Goal: Task Accomplishment & Management: Manage account settings

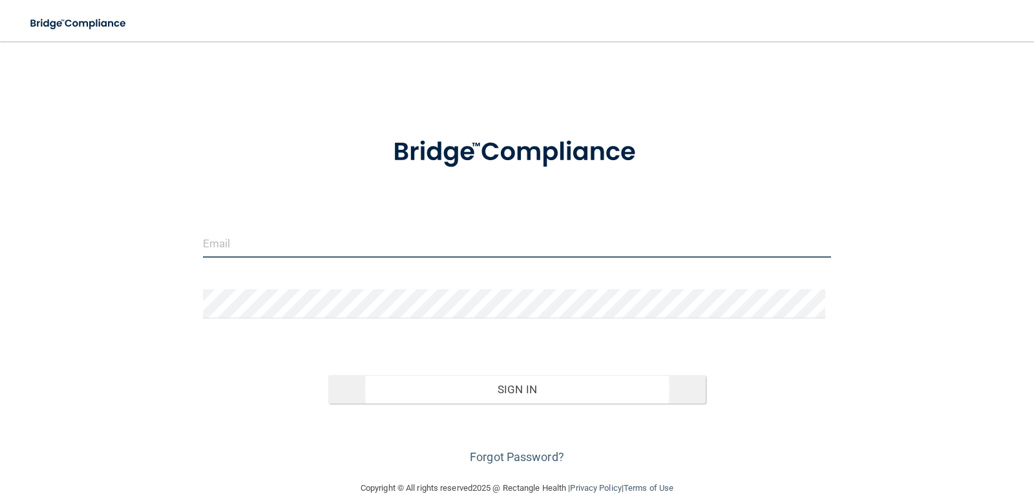
type input "[EMAIL_ADDRESS][DOMAIN_NAME]"
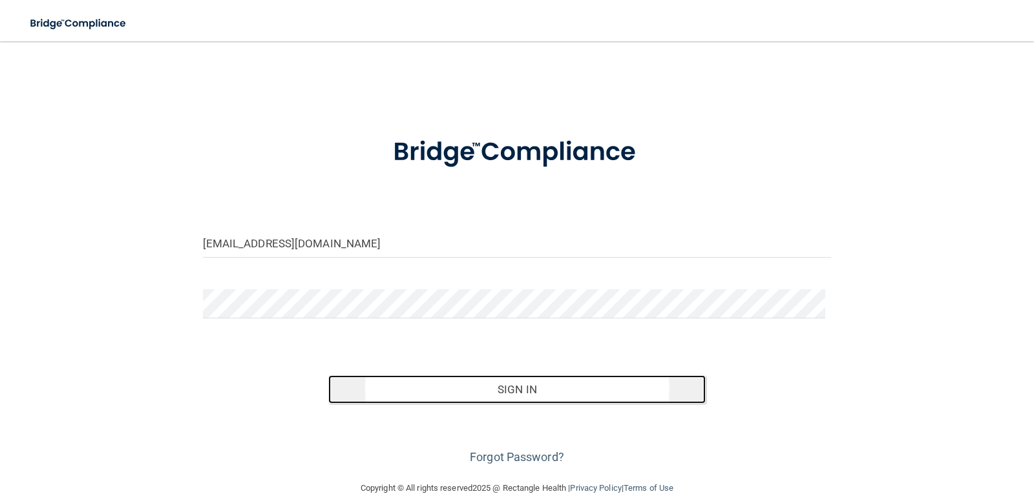
click at [473, 386] on button "Sign In" at bounding box center [516, 389] width 377 height 28
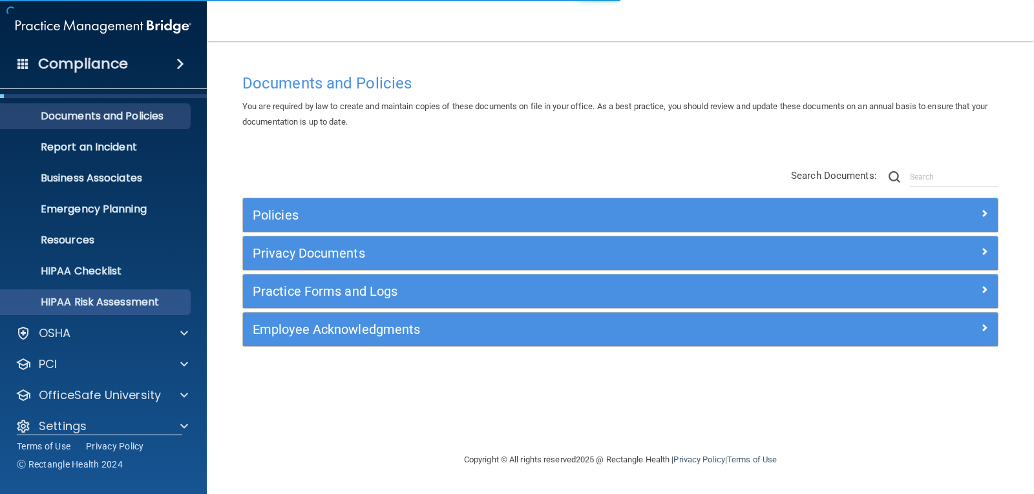
scroll to position [42, 0]
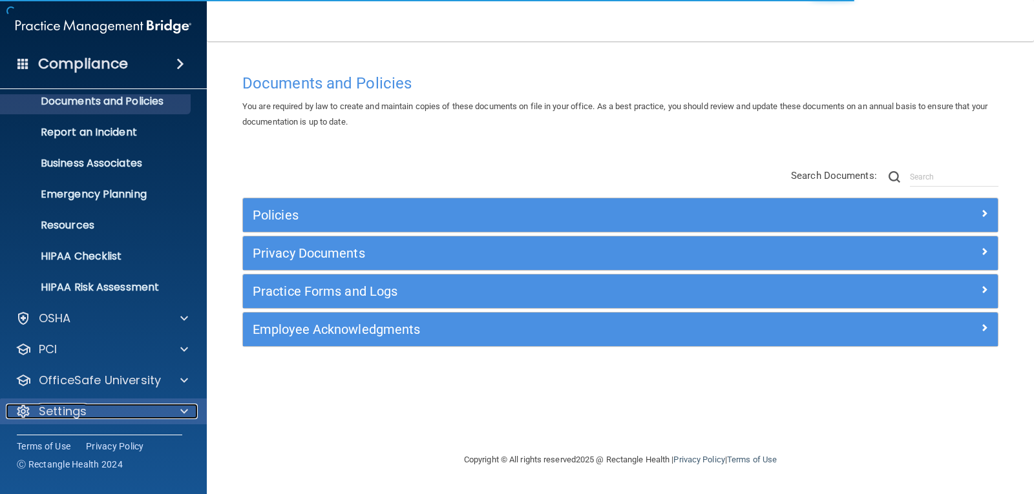
click at [79, 416] on p "Settings" at bounding box center [63, 412] width 48 height 16
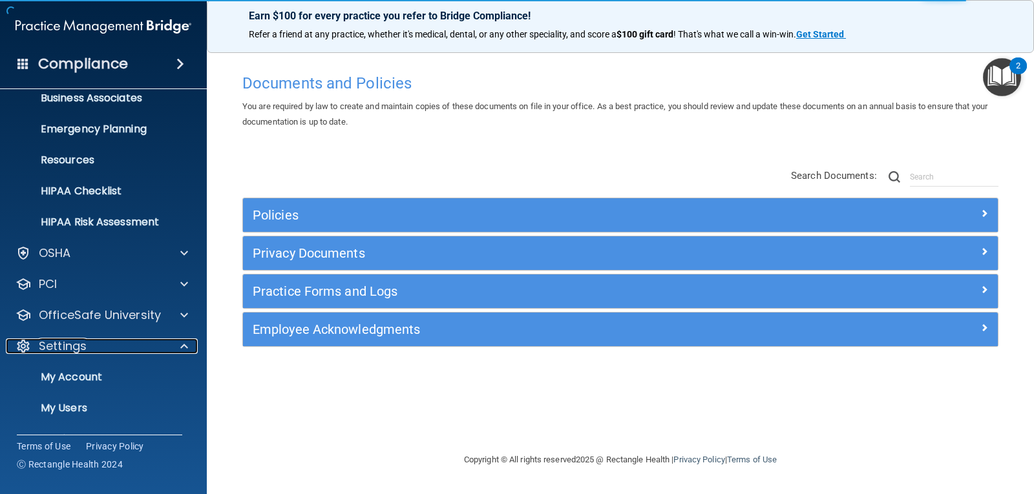
scroll to position [166, 0]
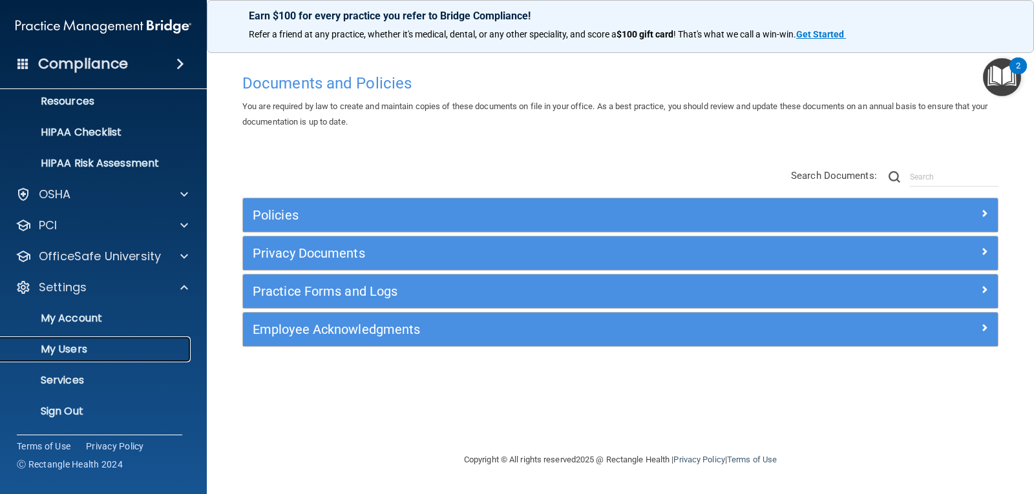
click at [72, 346] on p "My Users" at bounding box center [96, 349] width 176 height 13
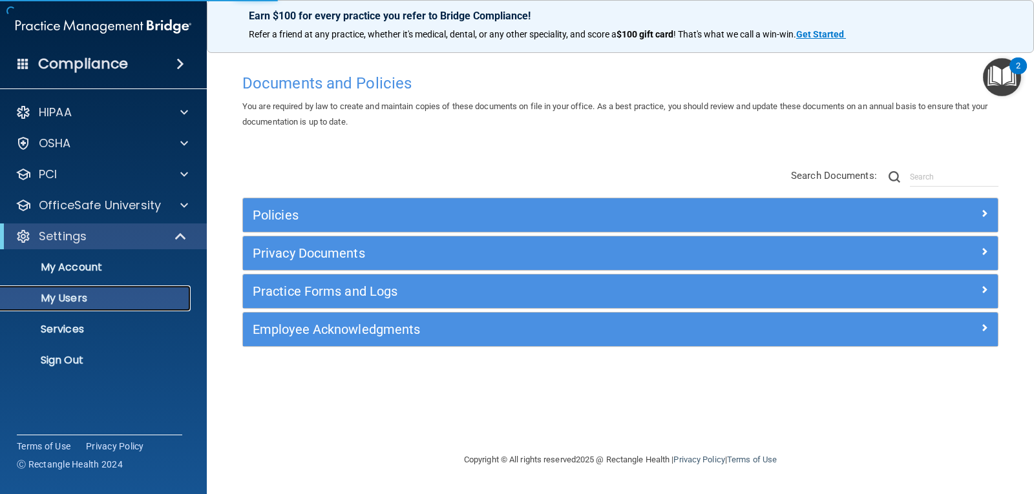
select select "20"
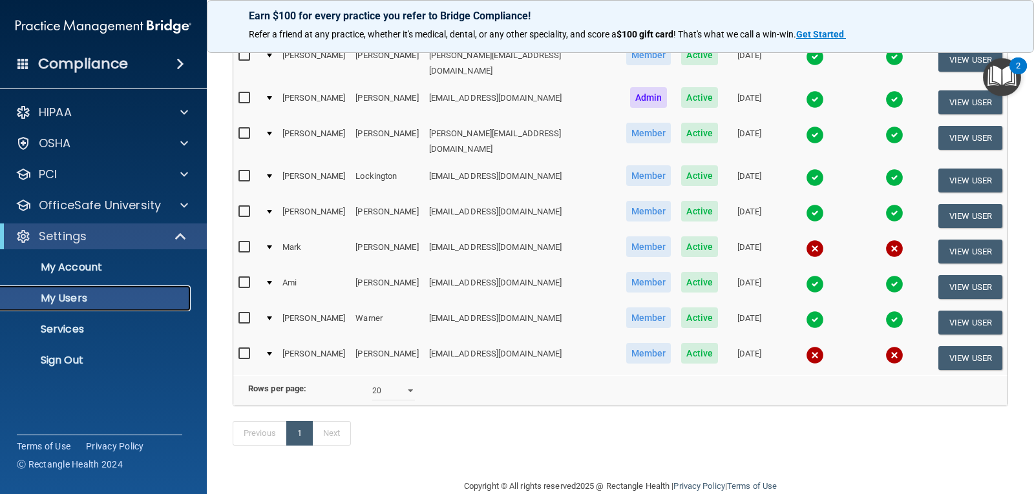
scroll to position [326, 0]
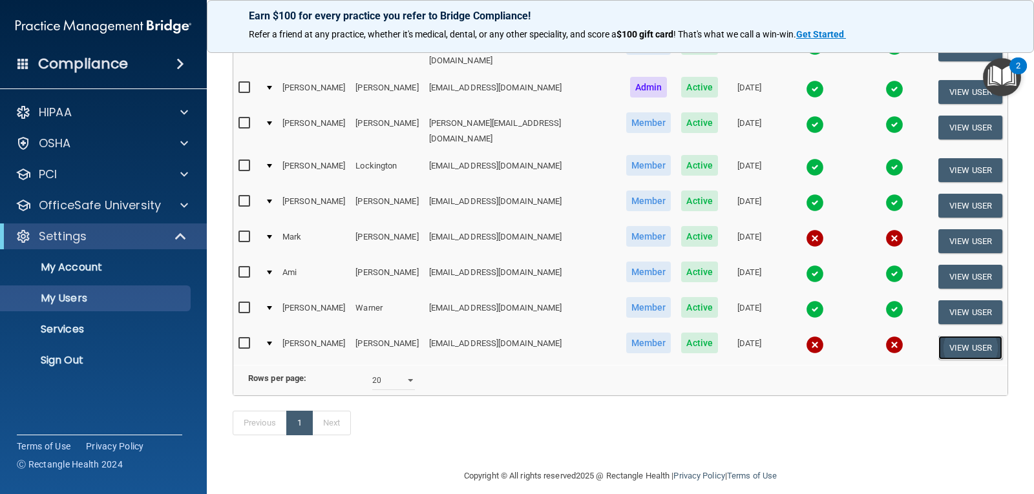
click at [967, 336] on button "View User" at bounding box center [970, 348] width 64 height 24
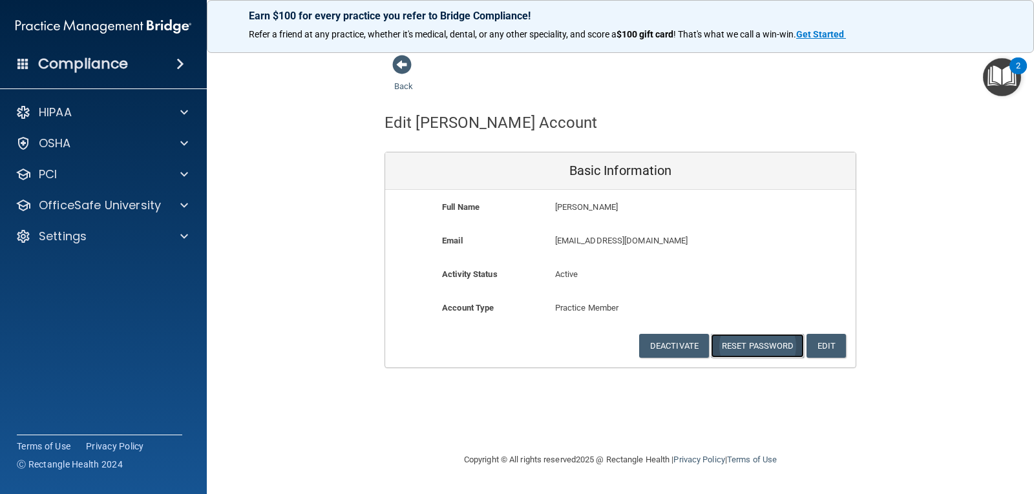
click at [754, 342] on button "Reset Password" at bounding box center [757, 346] width 93 height 24
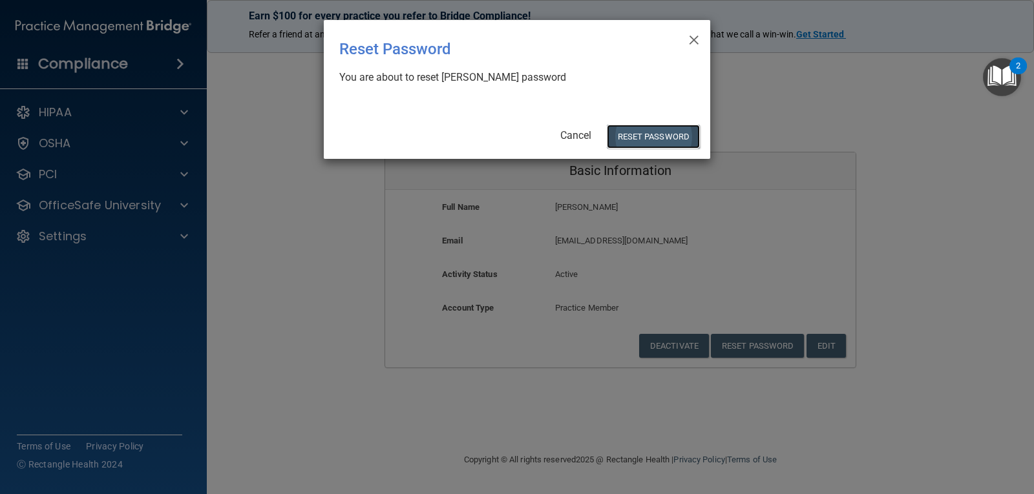
click at [658, 136] on button "Reset Password" at bounding box center [653, 137] width 93 height 24
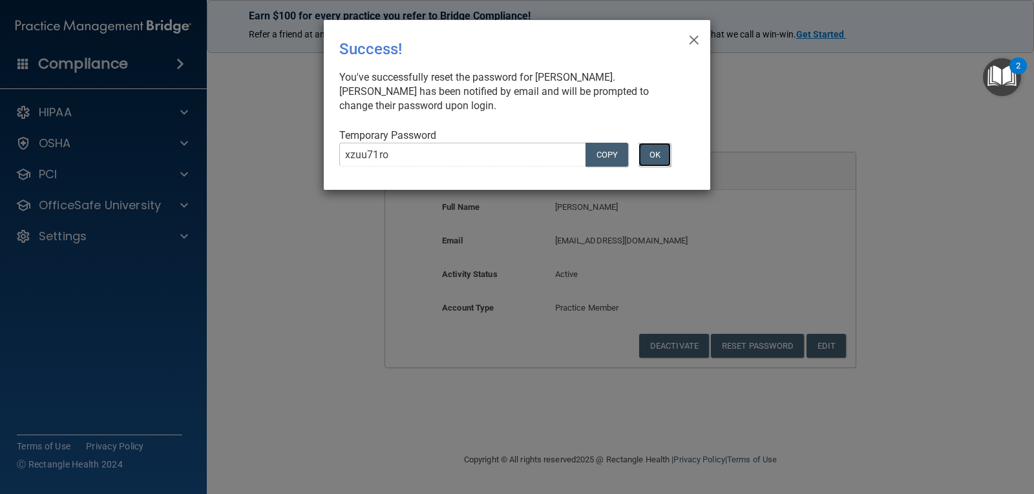
click at [660, 152] on button "OK" at bounding box center [654, 155] width 32 height 24
